Goal: Ask a question

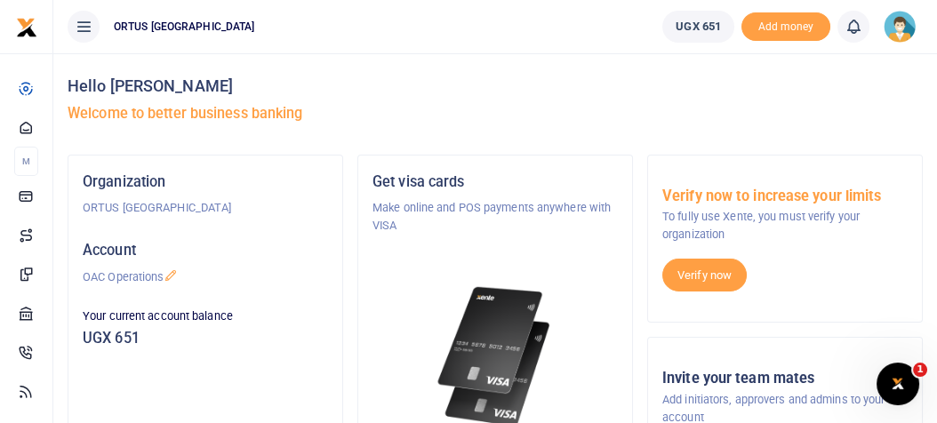
click at [896, 31] on img at bounding box center [900, 27] width 32 height 32
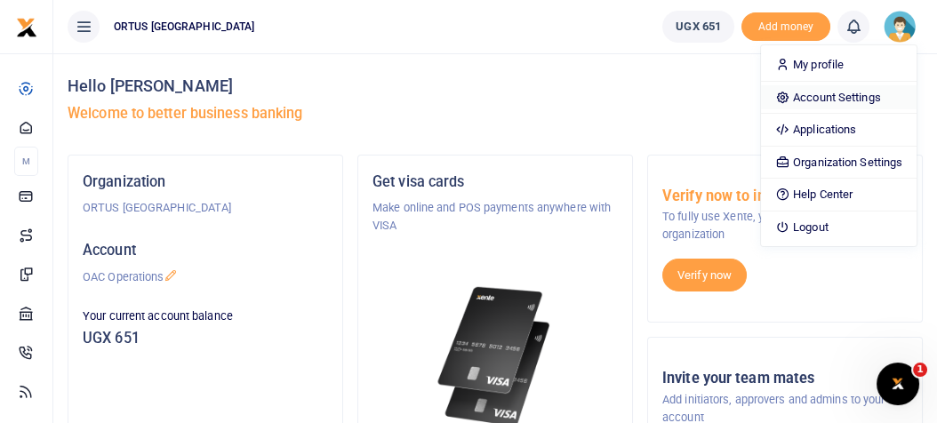
click at [853, 103] on link "Account Settings" at bounding box center [839, 97] width 156 height 25
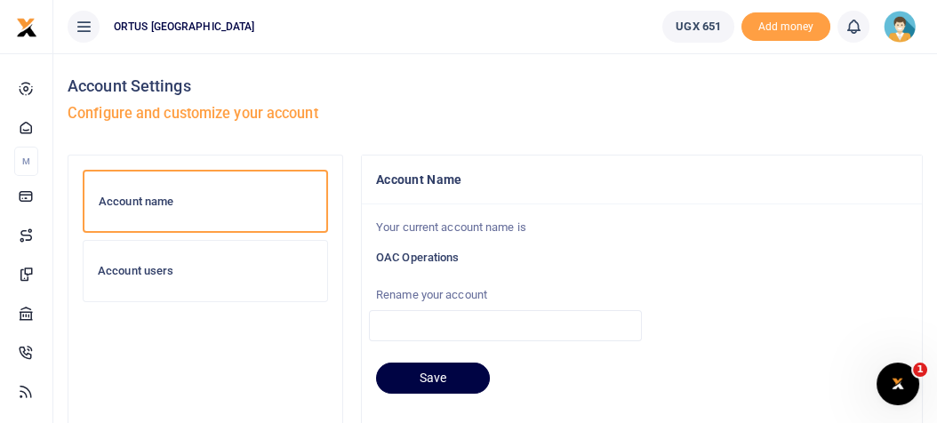
click at [269, 275] on h6 "Account users" at bounding box center [205, 271] width 215 height 14
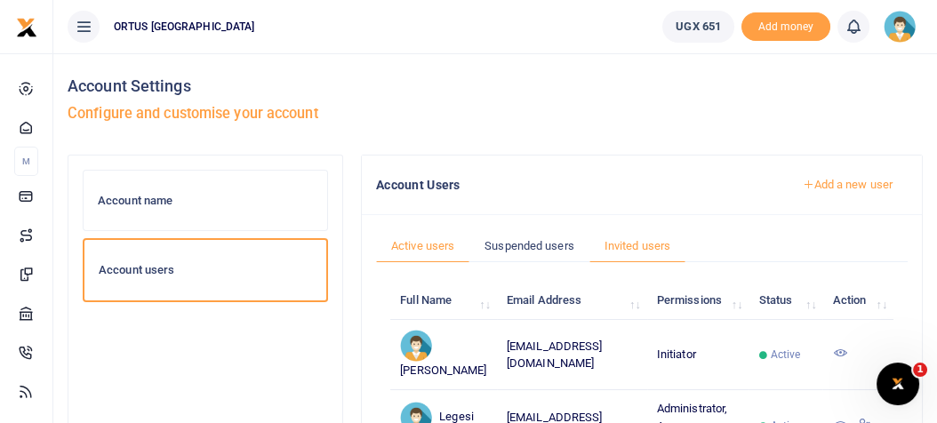
click at [663, 246] on link "Invited users" at bounding box center [638, 246] width 96 height 34
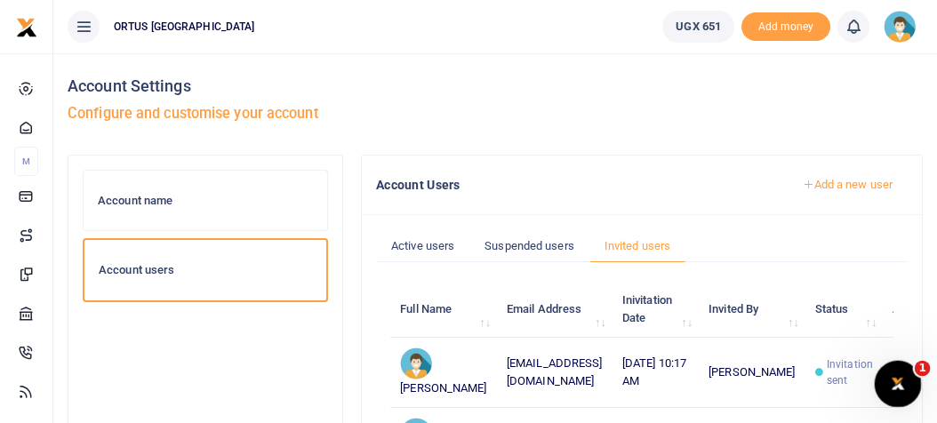
click at [906, 374] on icon "Open Intercom Messenger" at bounding box center [895, 381] width 29 height 29
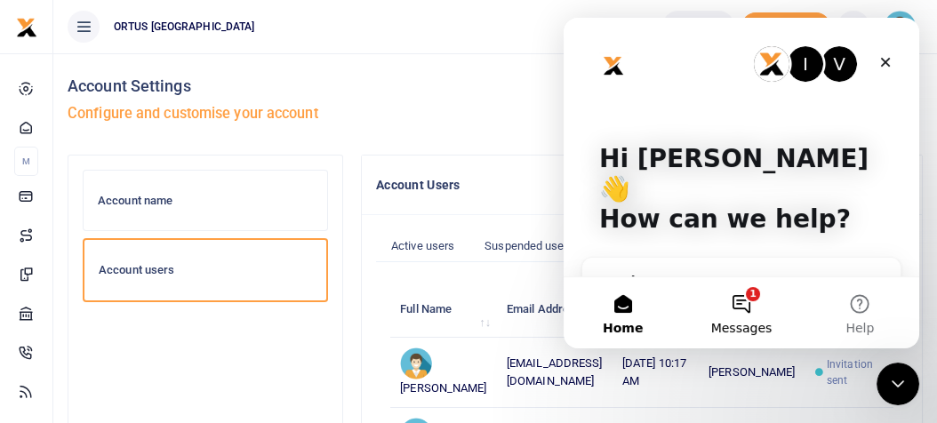
click at [749, 302] on button "1 Messages" at bounding box center [741, 313] width 118 height 71
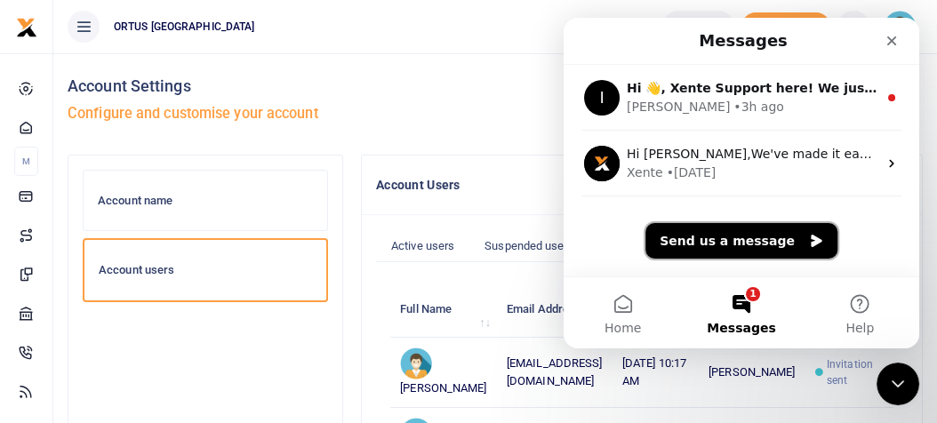
click at [719, 255] on button "Send us a message" at bounding box center [742, 241] width 192 height 36
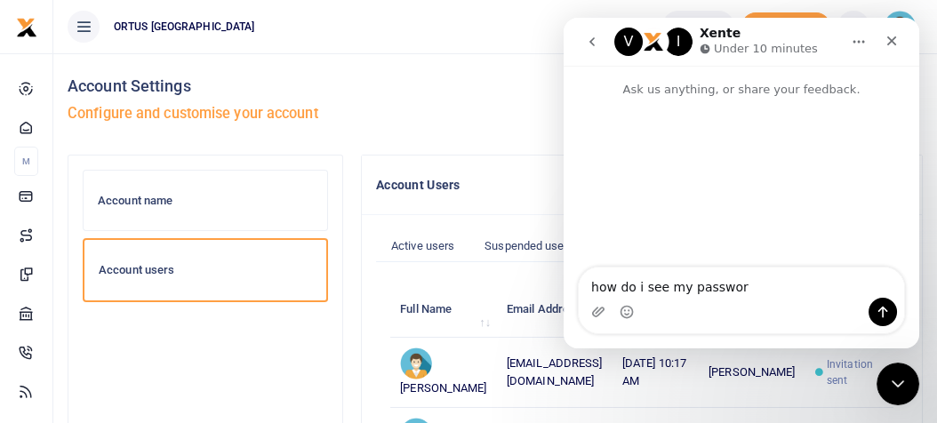
type textarea "how do i see my password"
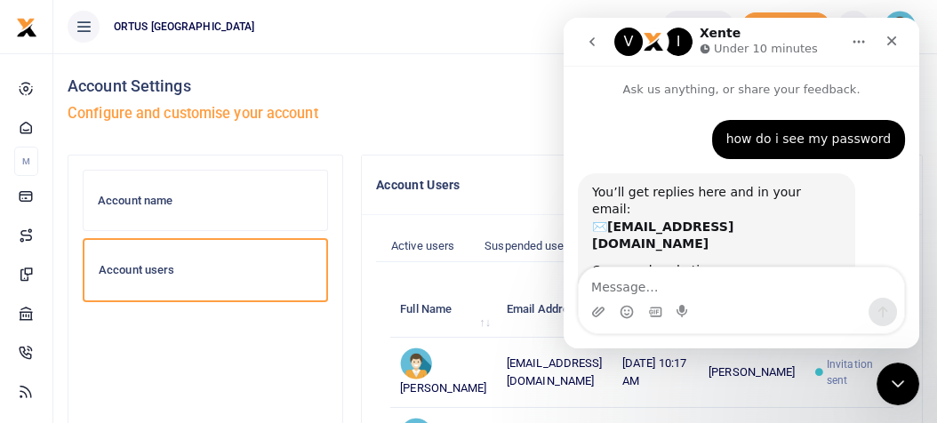
scroll to position [92, 0]
